Goal: Information Seeking & Learning: Learn about a topic

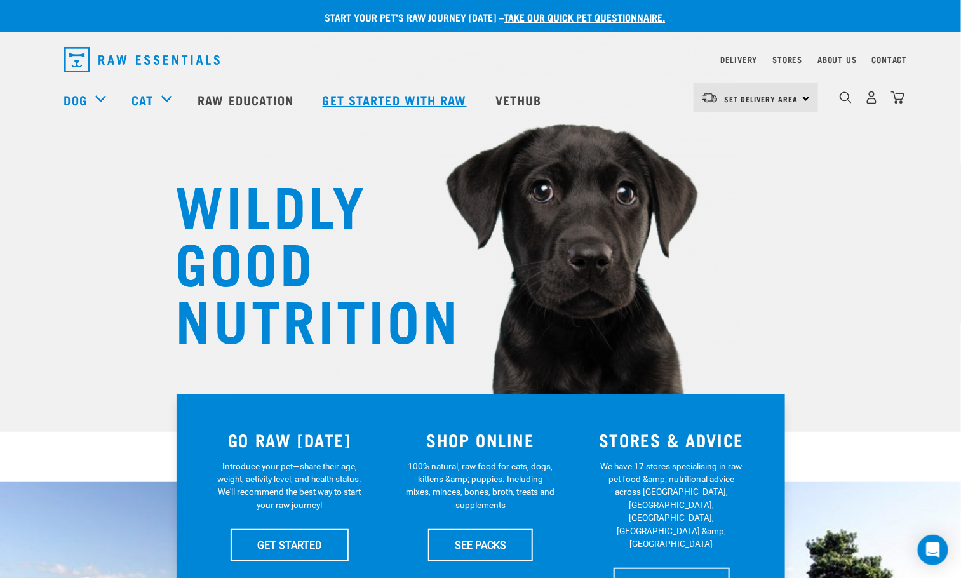
click at [431, 103] on link "Get started with Raw" at bounding box center [396, 99] width 173 height 51
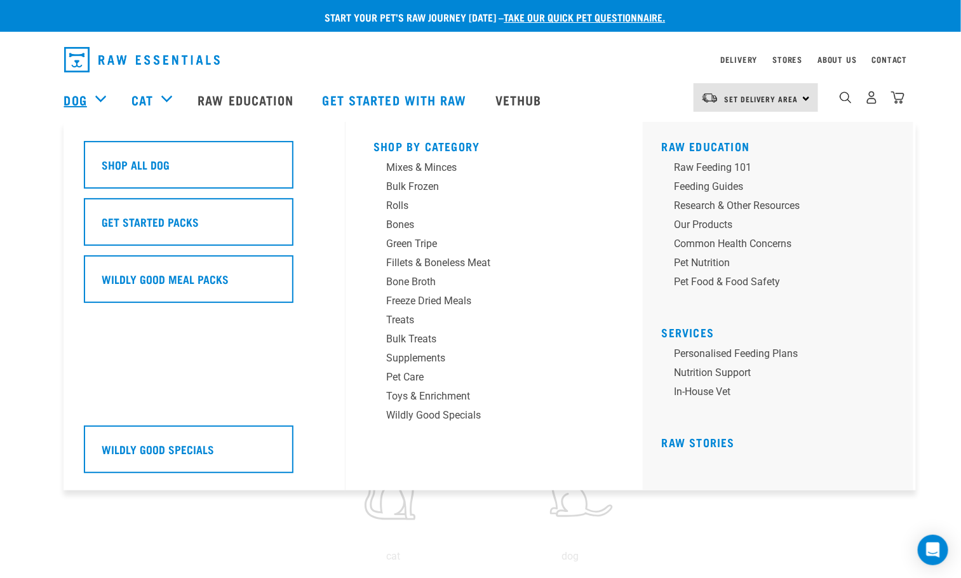
click at [65, 105] on link "Dog" at bounding box center [75, 99] width 23 height 19
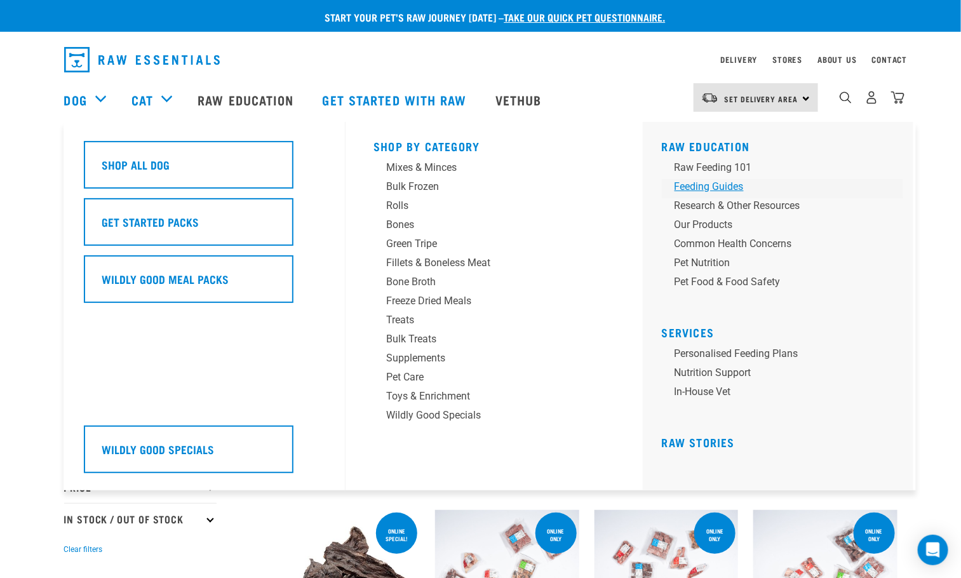
click at [722, 185] on div "Feeding Guides" at bounding box center [773, 186] width 198 height 15
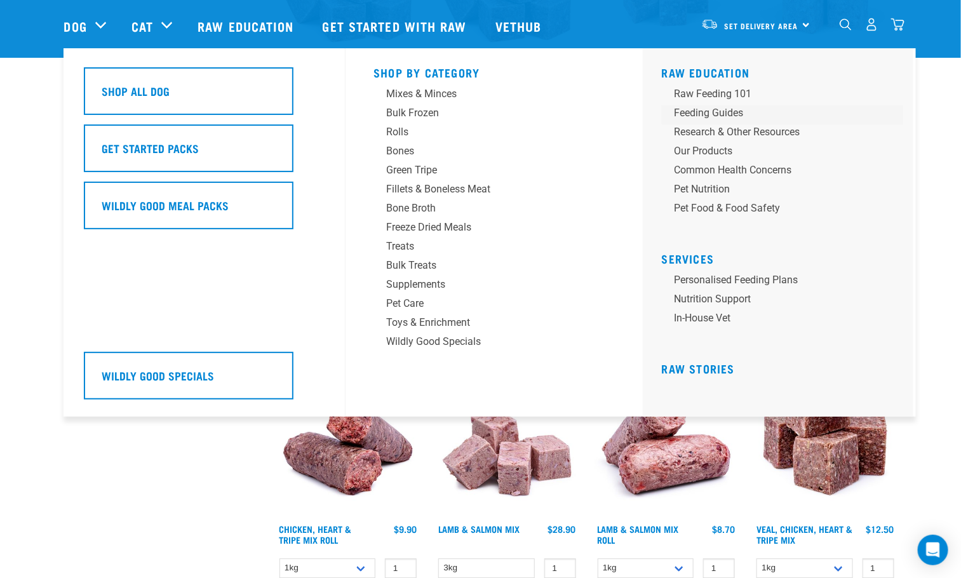
scroll to position [1048, 0]
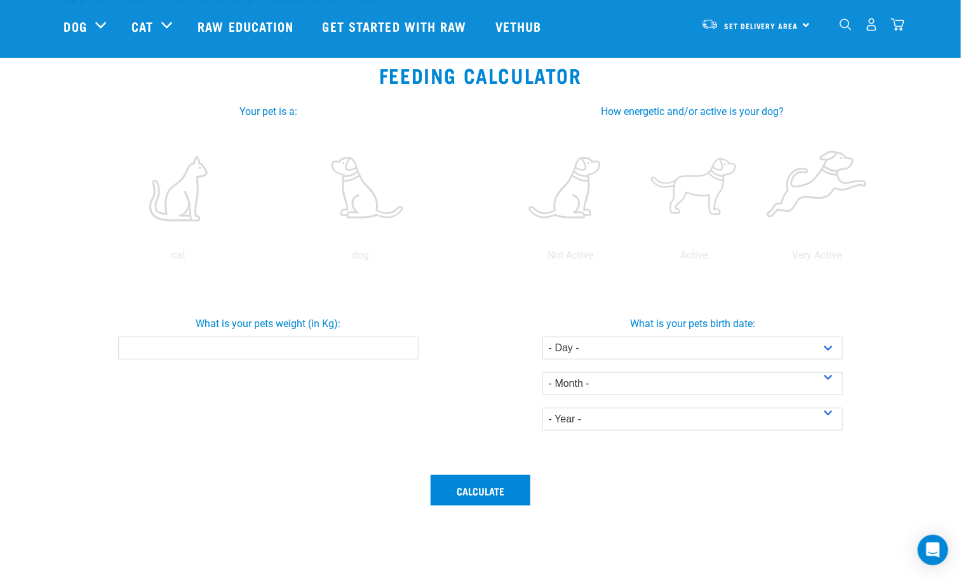
scroll to position [95, 0]
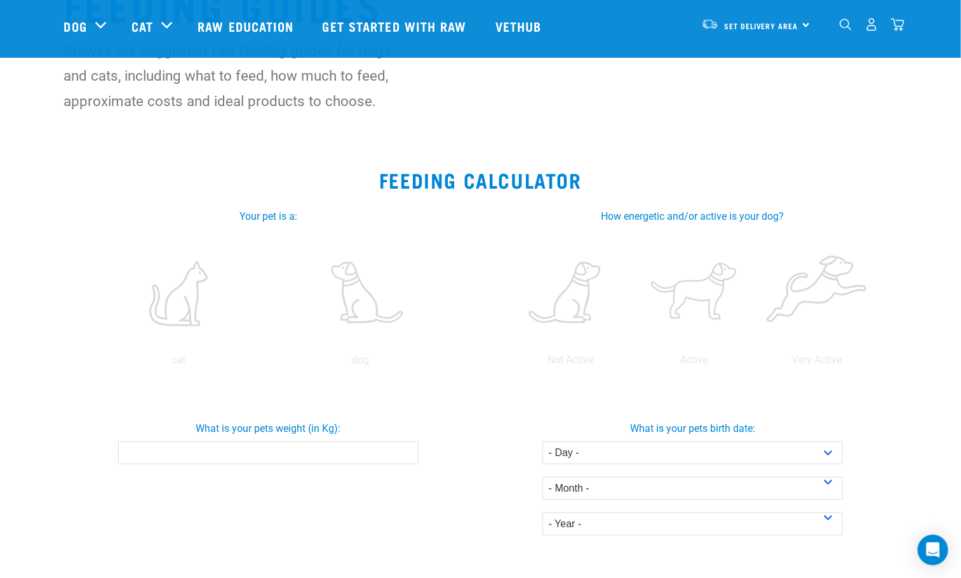
click at [244, 454] on input "What is your pets weight (in Kg):" at bounding box center [268, 452] width 300 height 23
click at [378, 448] on input "What is your pets weight (in Kg):" at bounding box center [268, 452] width 300 height 23
click at [352, 318] on label at bounding box center [360, 293] width 177 height 108
click at [270, 363] on input "radio" at bounding box center [270, 363] width 0 height 0
click at [279, 457] on input "What is your pets weight (in Kg):" at bounding box center [268, 452] width 300 height 23
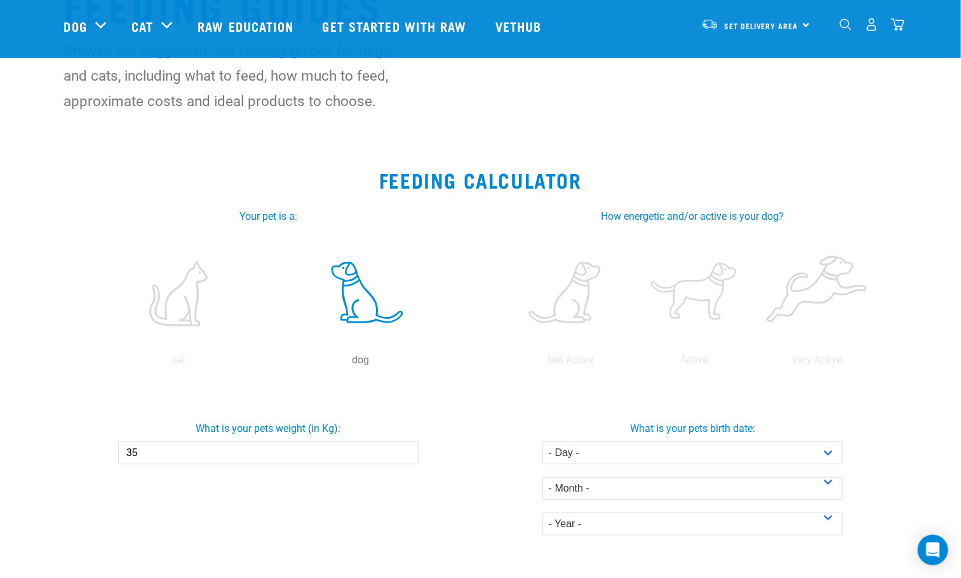
type input "35"
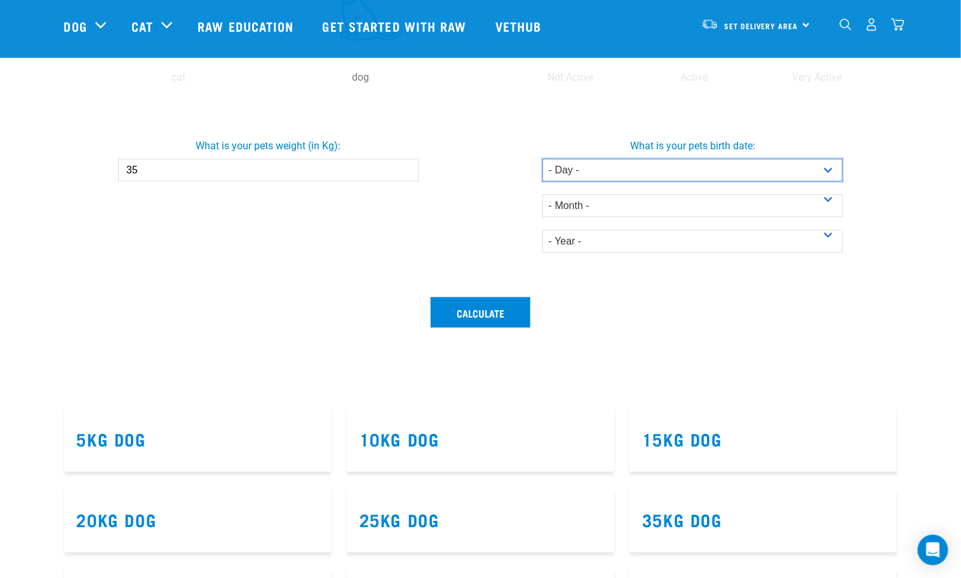
scroll to position [381, 0]
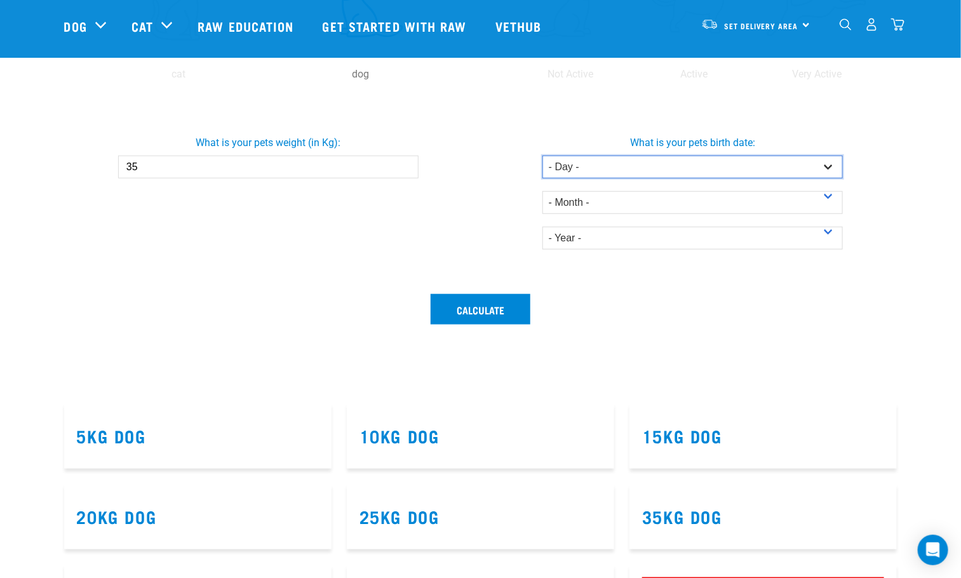
click at [618, 170] on select "- Day - 1 2 3 4 5 6 7 8 9 10 11 12 13 14 15 16 17 18 19 20 21 22 23 24 25 26 27" at bounding box center [692, 167] width 300 height 23
select select "4"
click at [542, 156] on select "- Day - 1 2 3 4 5 6 7 8 9 10 11 12 13 14 15 16 17 18 19 20 21 22 23 24 25 26 27" at bounding box center [692, 167] width 300 height 23
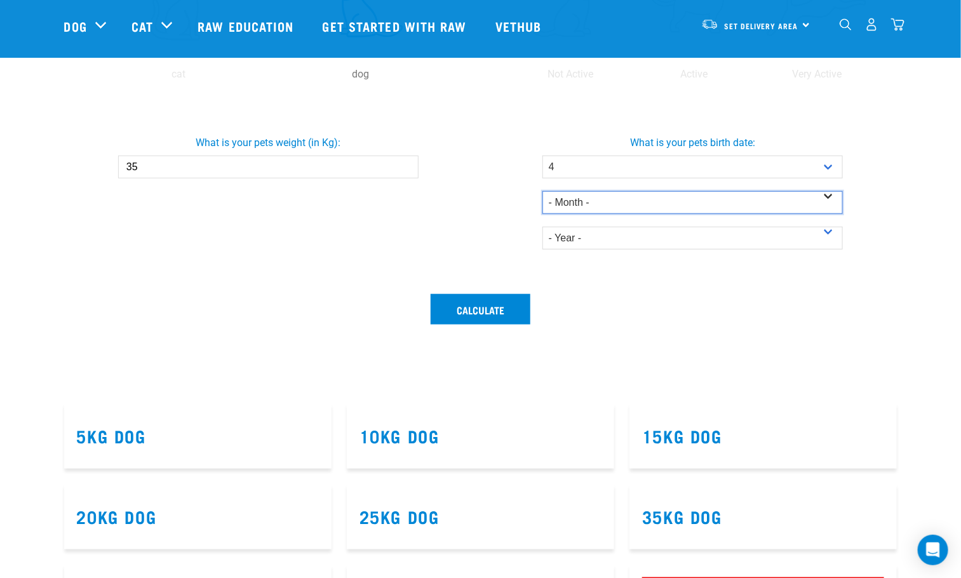
click at [585, 210] on select "- Month - January February March April May June July August September October N…" at bounding box center [692, 202] width 300 height 23
select select "January"
click at [542, 191] on select "- Month - January February March April May June July August September October N…" at bounding box center [692, 202] width 300 height 23
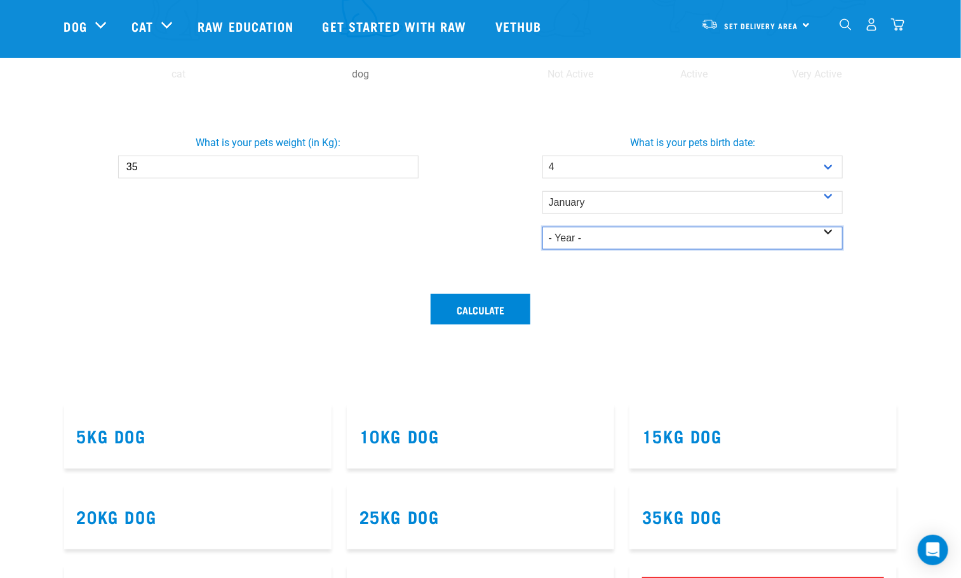
click at [599, 239] on select "- Year - 2025 2024 2023 2022 2021 2020 2019 2018 2017 2016 2015 2014" at bounding box center [692, 238] width 300 height 23
click at [542, 227] on select "- Year - 2025 2024 2023 2022 2021 2020 2019 2018 2017 2016 2015 2014" at bounding box center [692, 238] width 300 height 23
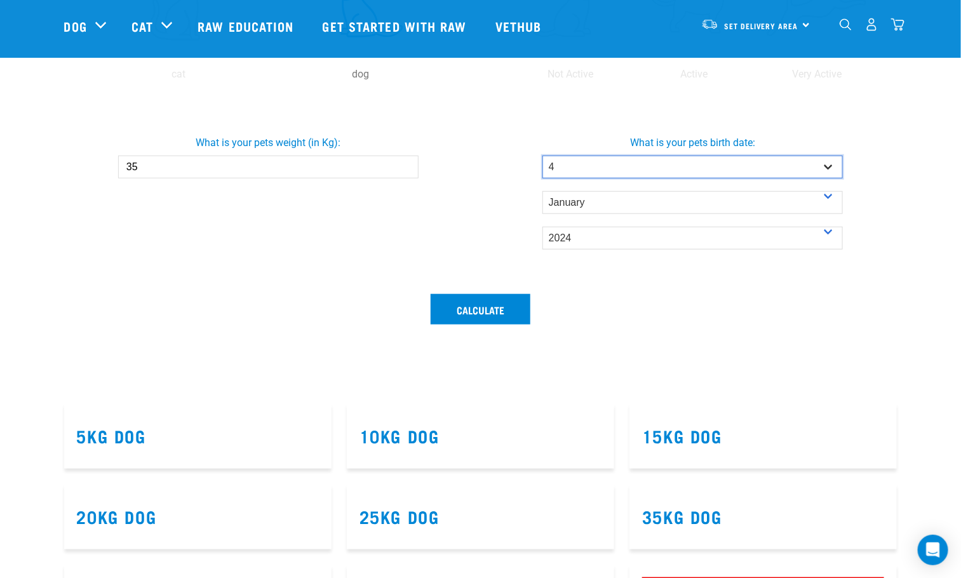
click at [608, 175] on select "- Day - 1 2 3 4 5 6 7 8 9 10 11 12 13 14 15 16 17 18 19 20 21 22 23 24 25 26 27" at bounding box center [692, 167] width 300 height 23
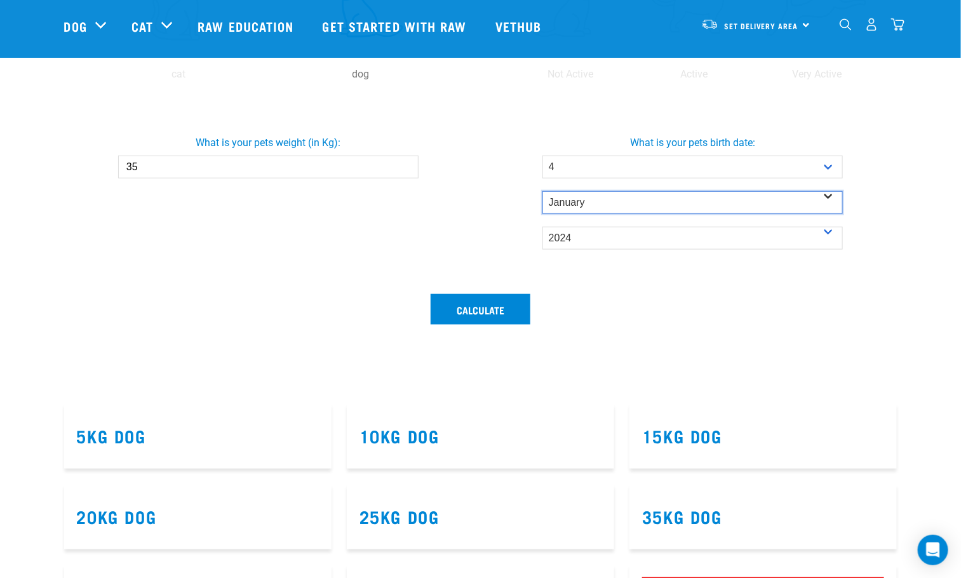
click at [603, 200] on select "- Month - January February March April May June July August September October N…" at bounding box center [692, 202] width 300 height 23
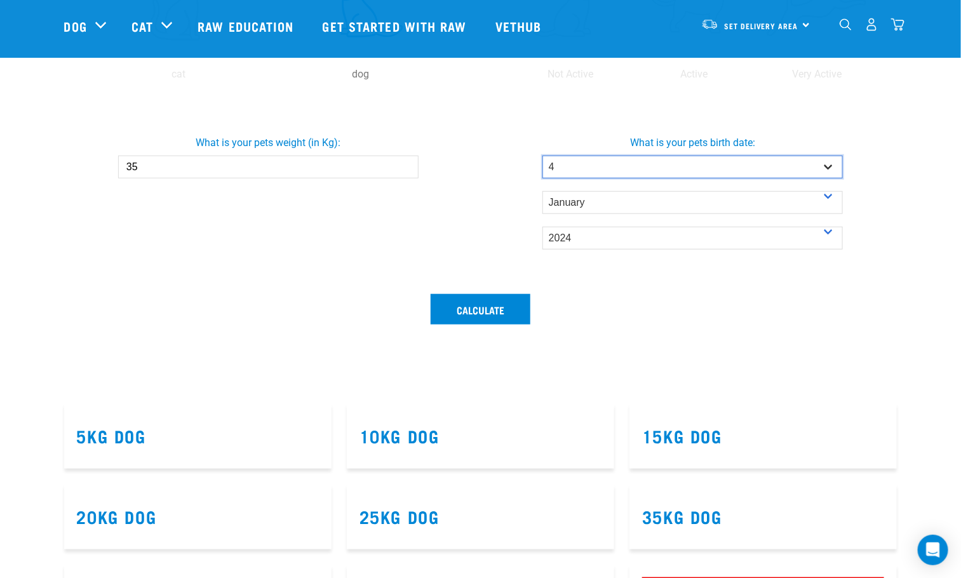
click at [606, 159] on select "- Day - 1 2 3 4 5 6 7 8 9 10 11 12 13 14 15 16 17 18 19 20 21 22 23 24 25 26 27" at bounding box center [692, 167] width 300 height 23
drag, startPoint x: 606, startPoint y: 159, endPoint x: 606, endPoint y: 166, distance: 7.0
click at [606, 159] on select "- Day - 1 2 3 4 5 6 7 8 9 10 11 12 13 14 15 16 17 18 19 20 21 22 23 24 25 26 27" at bounding box center [692, 167] width 300 height 23
drag, startPoint x: 587, startPoint y: 265, endPoint x: 587, endPoint y: 248, distance: 16.5
click at [587, 260] on div "What is your pets birth date: - Day - 1 2 3 4 5 6 7 8 9 10 11 12 13 14 15 16 17…" at bounding box center [692, 192] width 429 height 154
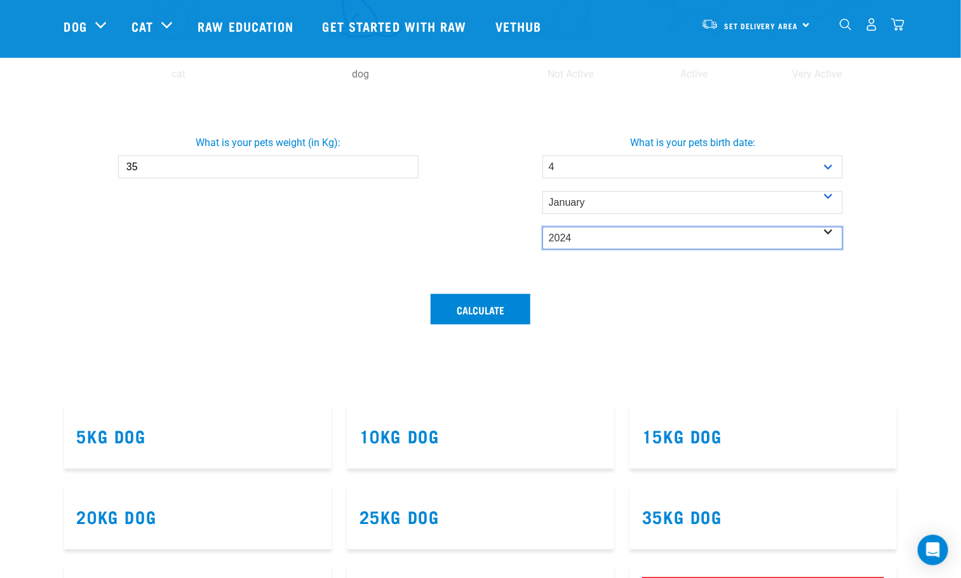
click at [587, 248] on select "- Year - 2025 2024 2023 2022 2021 2020 2019 2018 2017 2016 2015 2014" at bounding box center [692, 238] width 300 height 23
click at [542, 227] on select "- Year - 2025 2024 2023 2022 2021 2020 2019 2018 2017 2016 2015 2014" at bounding box center [692, 238] width 300 height 23
drag, startPoint x: 572, startPoint y: 244, endPoint x: 580, endPoint y: 229, distance: 16.5
click at [572, 244] on select "- Year - 2025 2024 2023 2022 2021 2020 2019 2018 2017 2016 2015 2014" at bounding box center [692, 238] width 300 height 23
select select "2023"
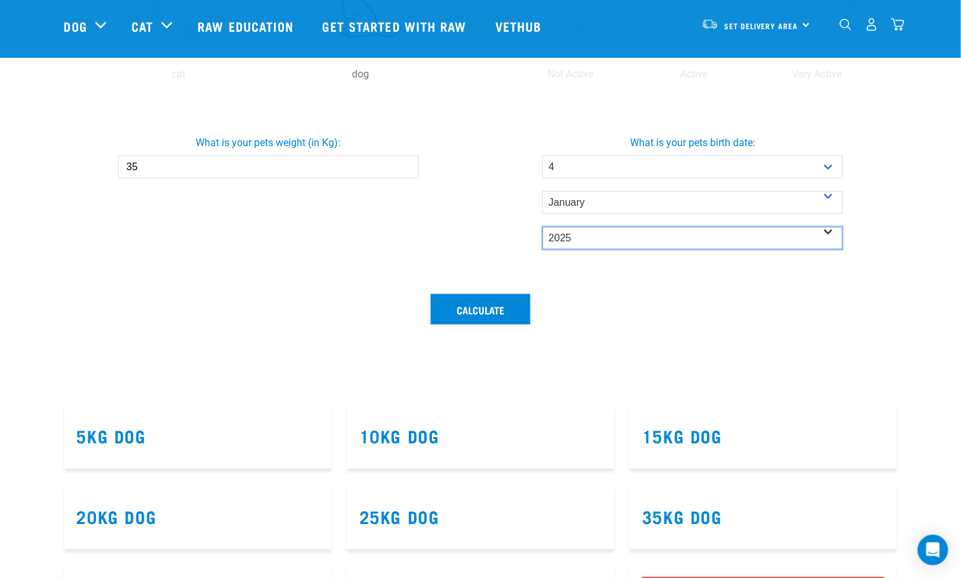
click at [542, 227] on select "- Year - 2025 2024 2023 2022 2021 2020 2019 2018 2017 2016 2015 2014" at bounding box center [692, 238] width 300 height 23
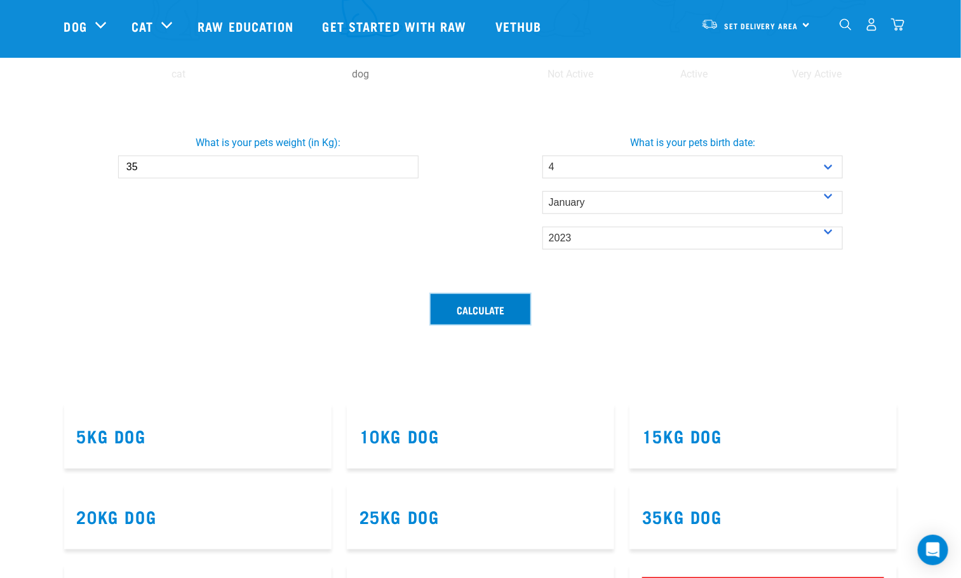
click at [486, 317] on button "Calculate" at bounding box center [481, 309] width 100 height 30
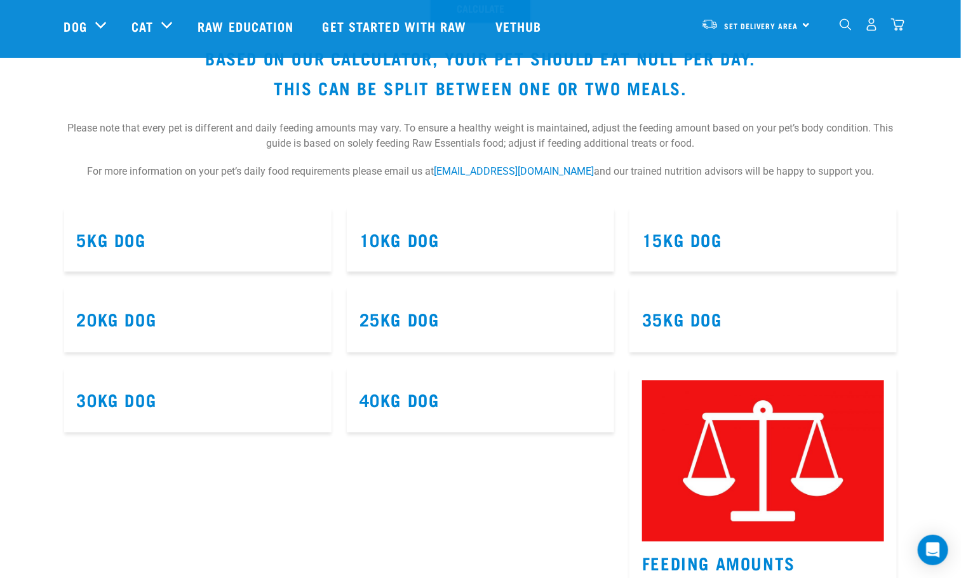
scroll to position [762, 0]
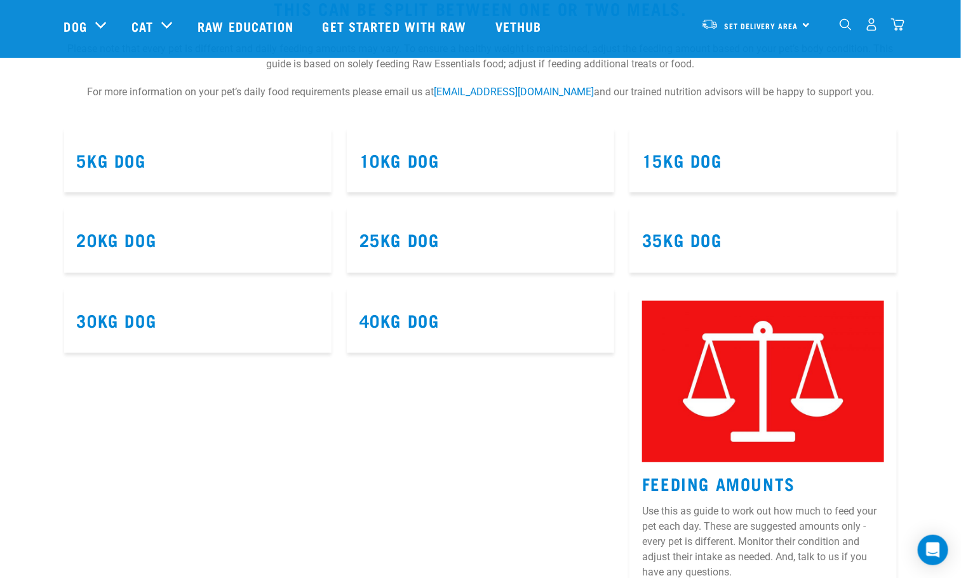
click at [635, 241] on article "35kg Dog" at bounding box center [762, 240] width 267 height 65
click at [713, 244] on link "35kg Dog" at bounding box center [682, 240] width 80 height 10
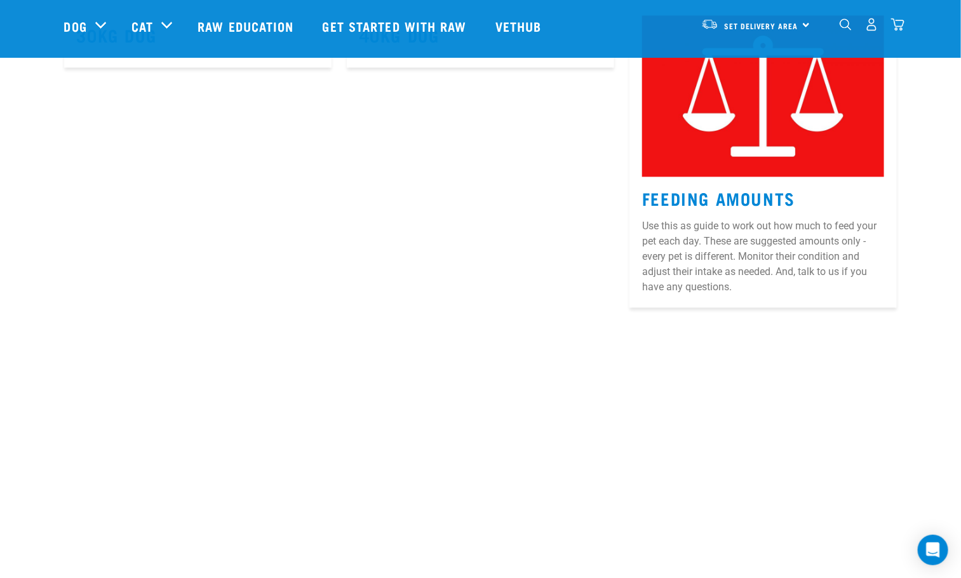
scroll to position [858, 0]
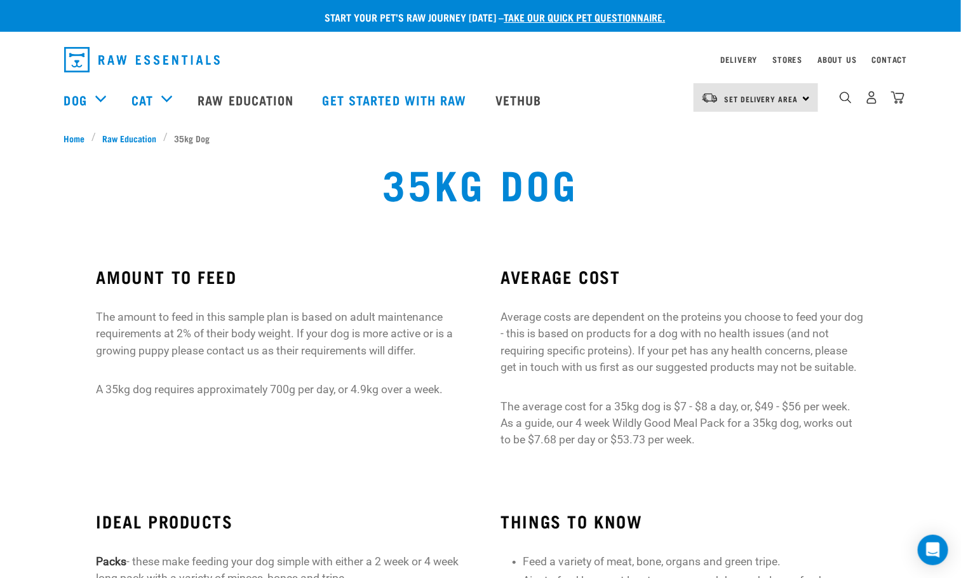
click at [713, 269] on h3 "AVERAGE COST" at bounding box center [682, 277] width 364 height 20
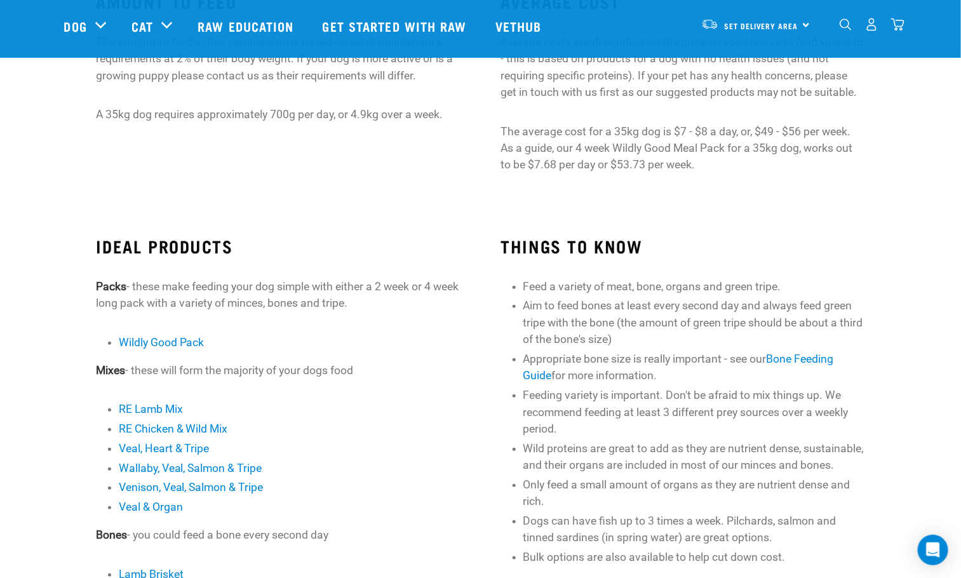
scroll to position [190, 0]
